Goal: Check status

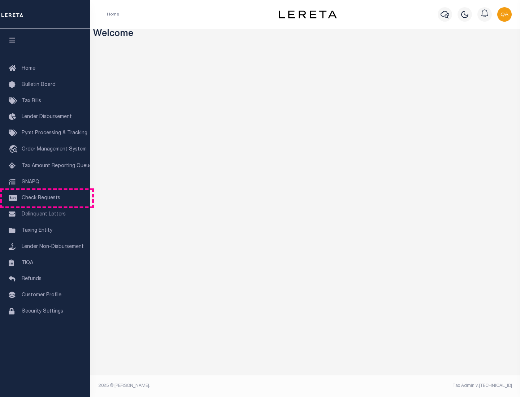
click at [45, 198] on span "Check Requests" at bounding box center [41, 198] width 39 height 5
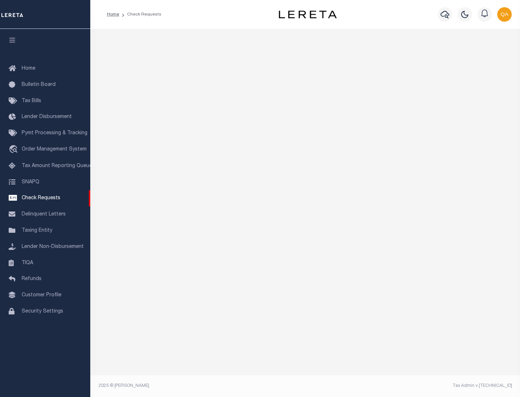
select select "50"
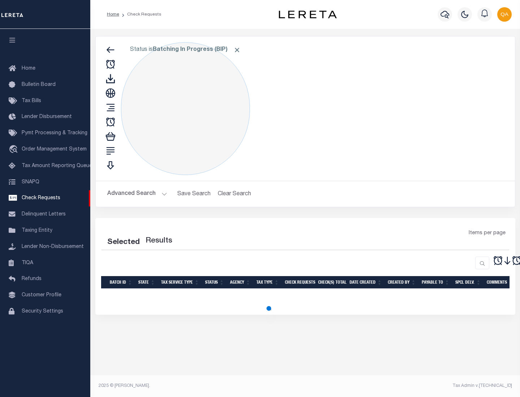
select select "50"
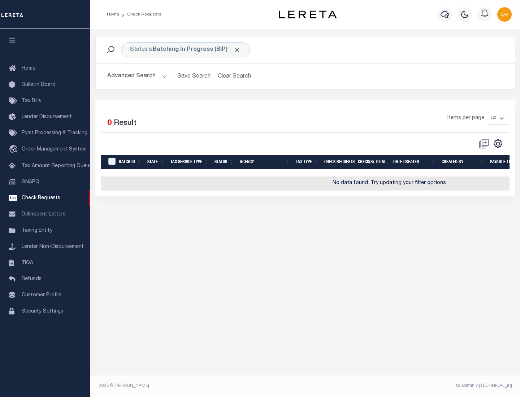
click at [237, 50] on span "Click to Remove" at bounding box center [237, 50] width 8 height 8
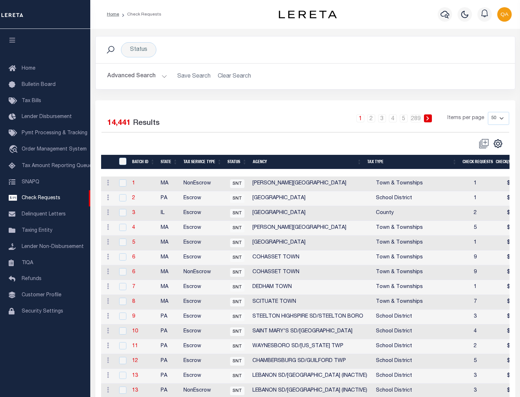
scroll to position [348, 0]
